Goal: Complete application form

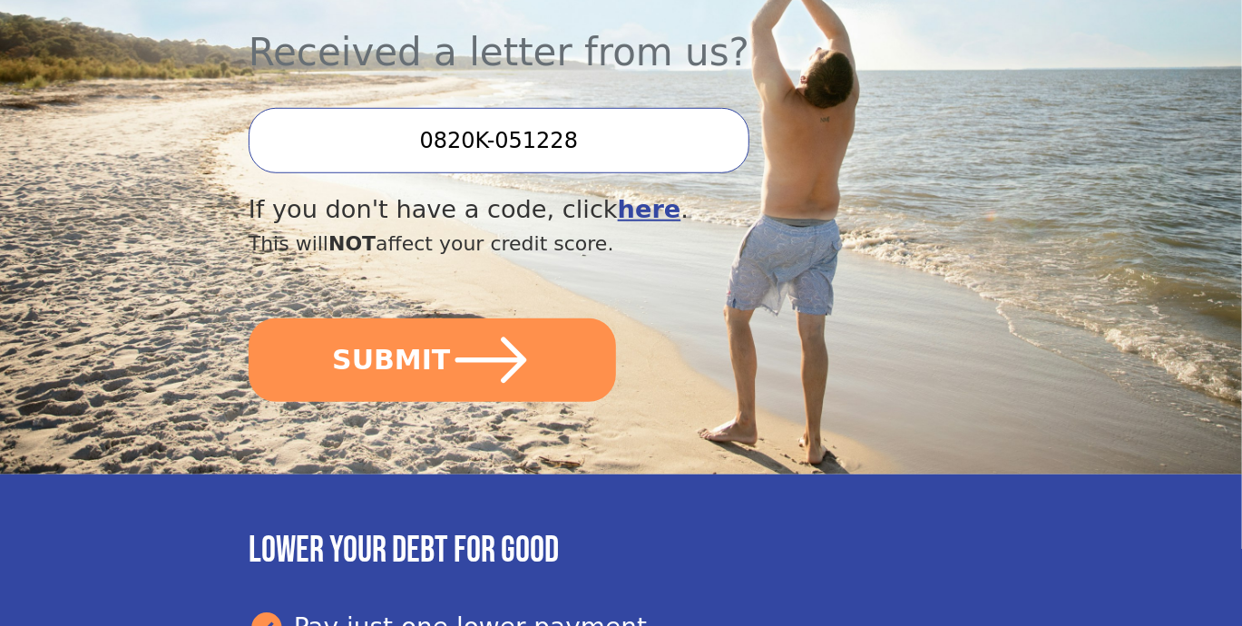
scroll to position [634, 0]
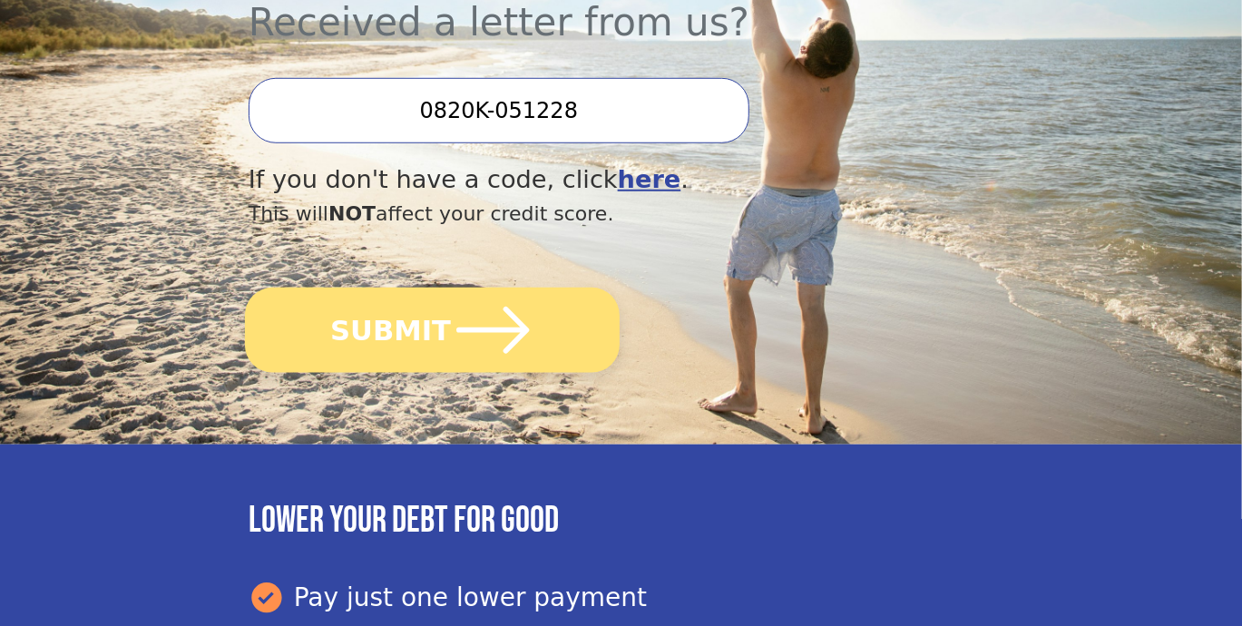
click at [390, 288] on button "SUBMIT" at bounding box center [432, 330] width 375 height 85
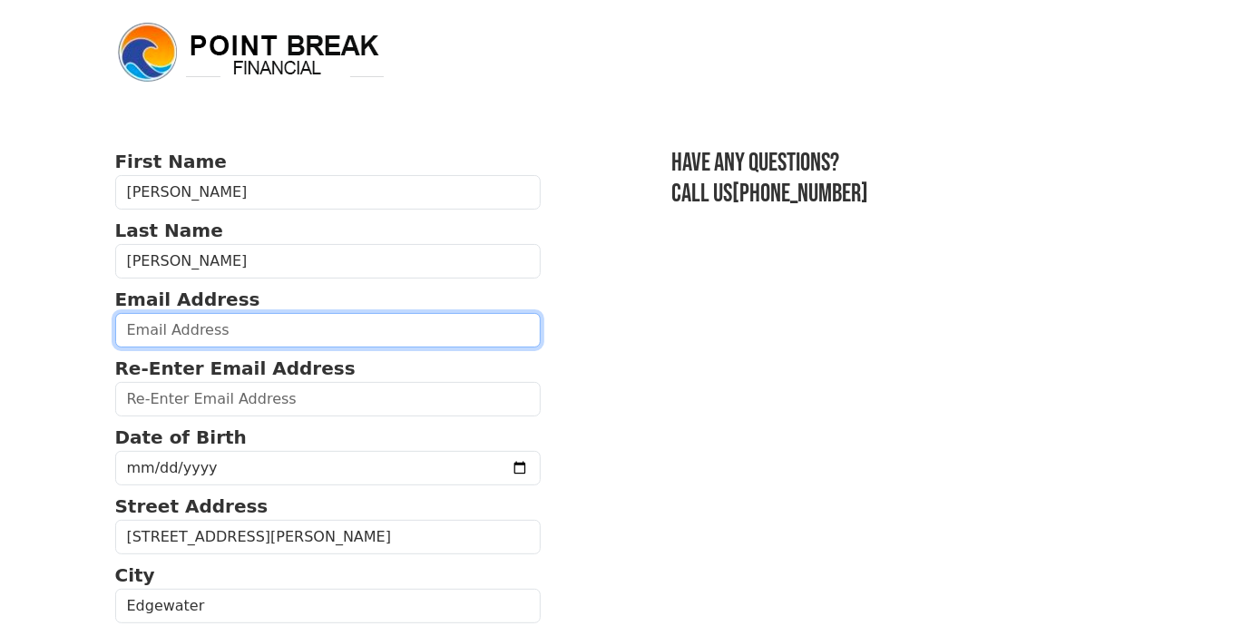
click at [183, 325] on input "email" at bounding box center [328, 330] width 427 height 34
type input "dmaes7852@gmail.com"
type input "(720) 628-3659"
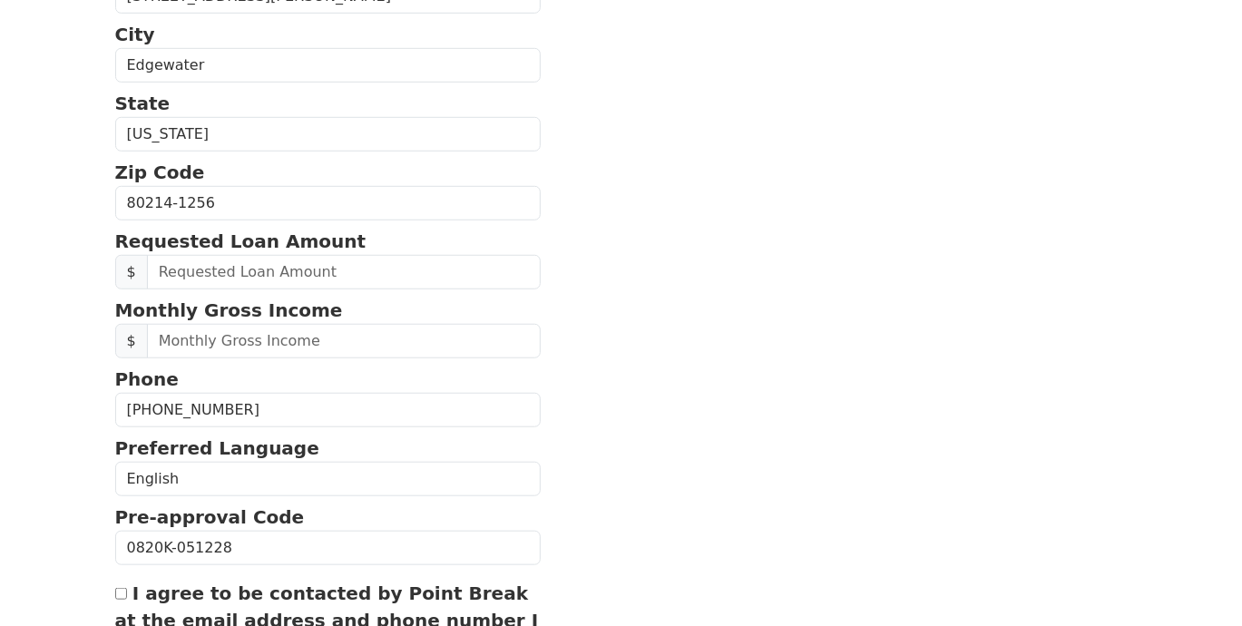
scroll to position [632, 0]
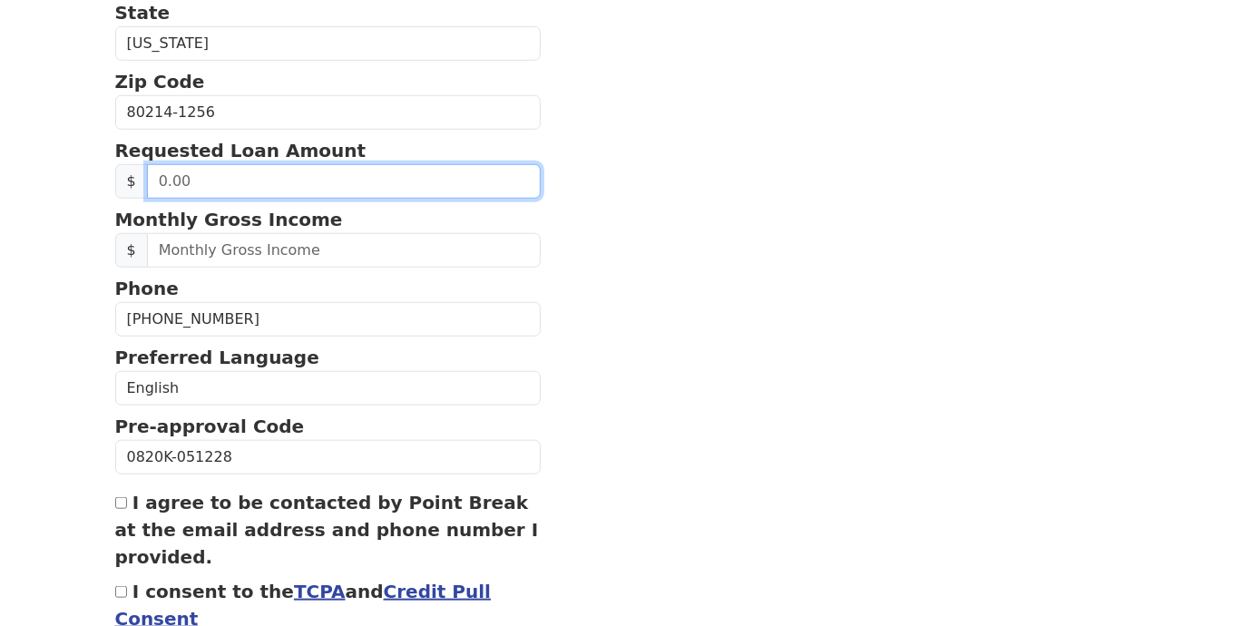
drag, startPoint x: 159, startPoint y: 178, endPoint x: 207, endPoint y: 173, distance: 48.3
click at [207, 173] on input "text" at bounding box center [344, 181] width 395 height 34
drag, startPoint x: 153, startPoint y: 172, endPoint x: 316, endPoint y: 178, distance: 162.6
click at [333, 173] on input "0.00" at bounding box center [344, 181] width 395 height 34
type input "0.00"
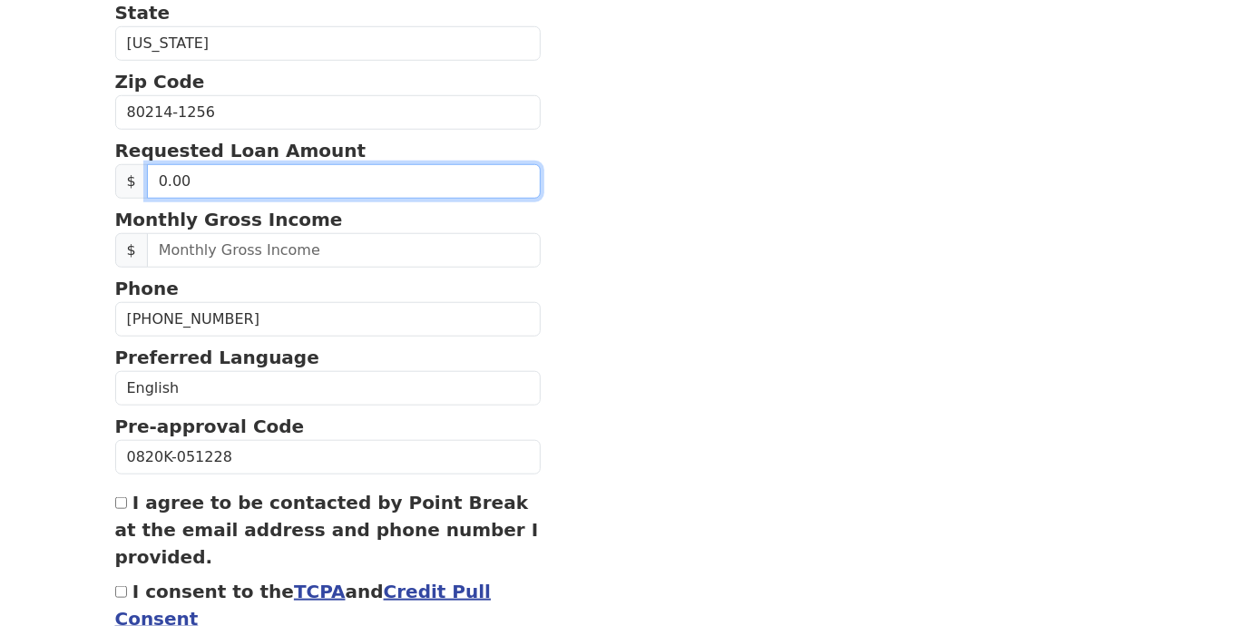
click at [316, 178] on input "0.00" at bounding box center [344, 181] width 395 height 34
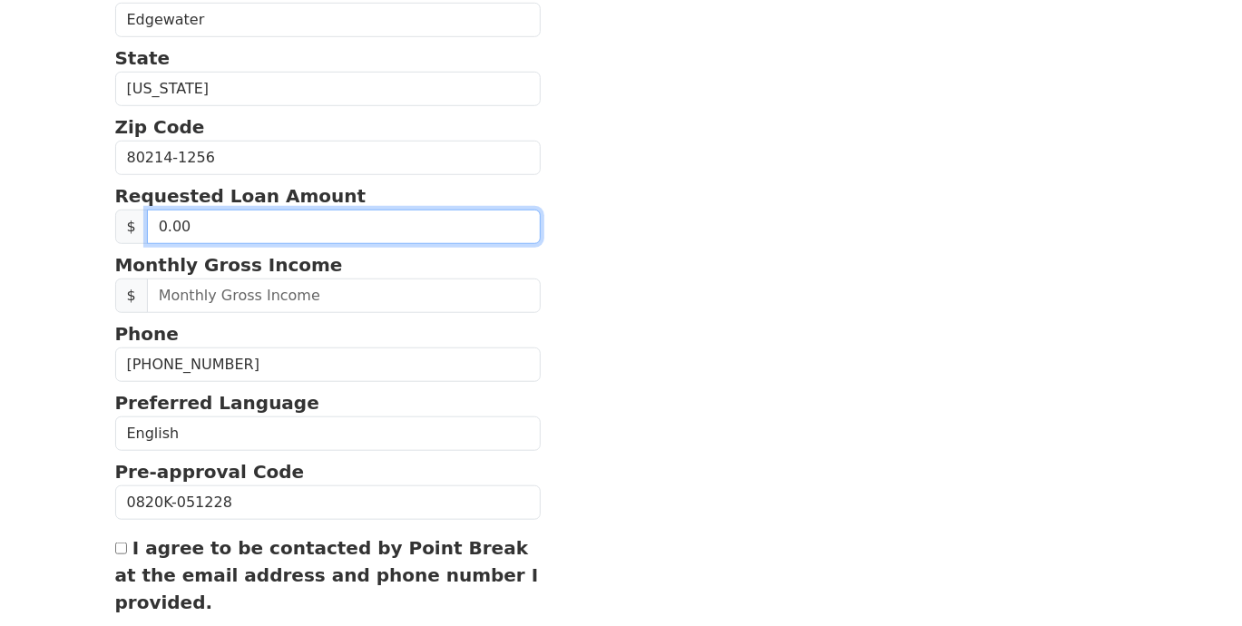
scroll to position [208, 0]
